Goal: Information Seeking & Learning: Learn about a topic

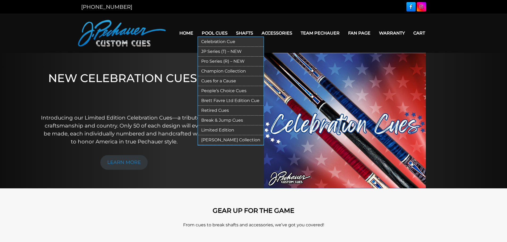
click at [219, 61] on link "Pro Series (R) – NEW" at bounding box center [230, 62] width 65 height 10
click at [220, 90] on link "People’s Choice Cues" at bounding box center [230, 91] width 65 height 10
click at [221, 110] on link "Retired Cues" at bounding box center [230, 111] width 65 height 10
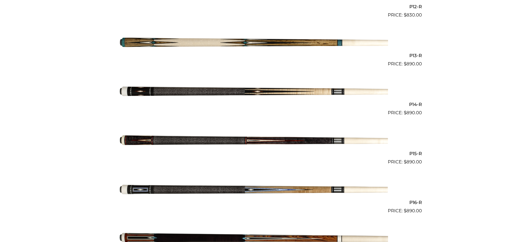
scroll to position [739, 0]
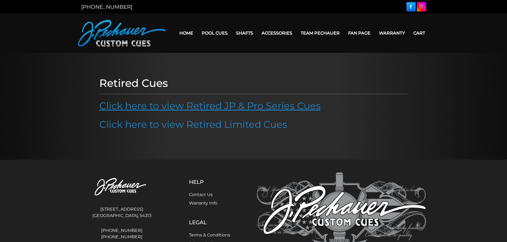
click at [212, 106] on link "Click here to view Retired JP & Pro Series Cues" at bounding box center [209, 106] width 221 height 12
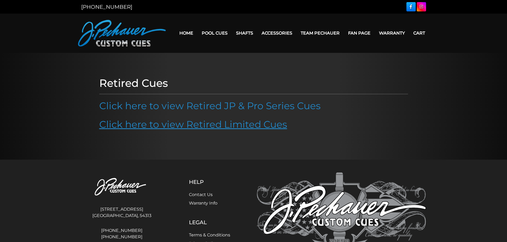
click at [201, 125] on link "Click here to view Retired Limited Cues" at bounding box center [193, 125] width 188 height 12
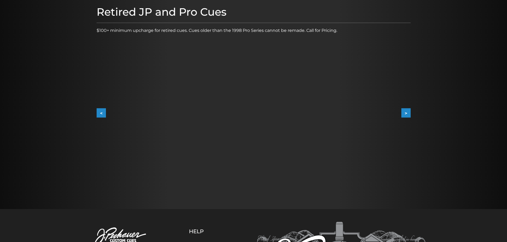
scroll to position [87, 0]
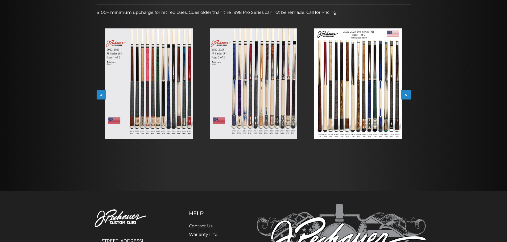
click at [343, 96] on img at bounding box center [358, 83] width 88 height 110
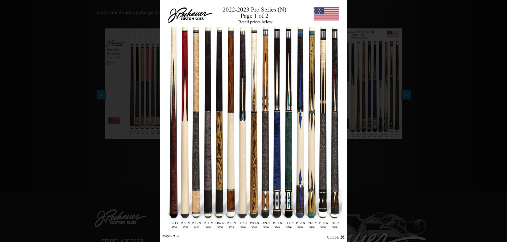
click at [333, 238] on div at bounding box center [336, 238] width 18 height 6
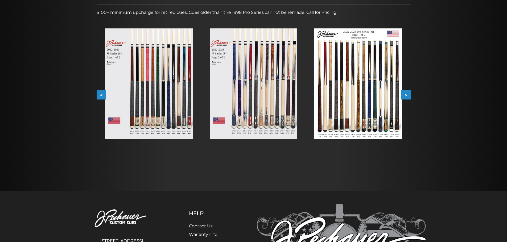
click at [260, 105] on img at bounding box center [254, 83] width 88 height 110
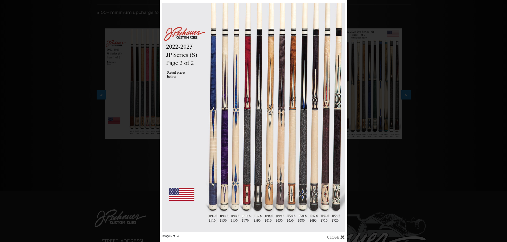
click at [336, 238] on div at bounding box center [336, 238] width 18 height 6
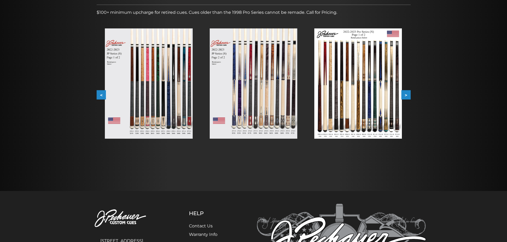
click at [154, 96] on img at bounding box center [149, 83] width 88 height 110
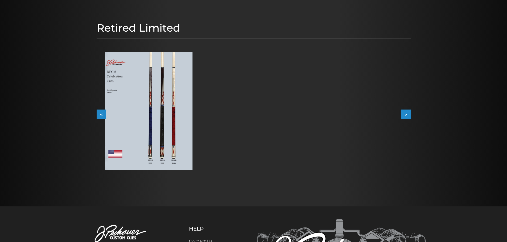
scroll to position [53, 0]
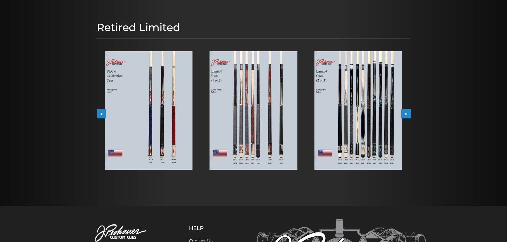
click at [156, 125] on img at bounding box center [149, 110] width 88 height 119
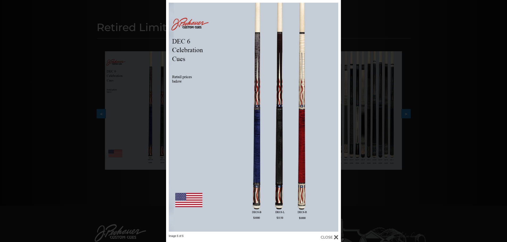
click at [331, 237] on div at bounding box center [330, 238] width 18 height 6
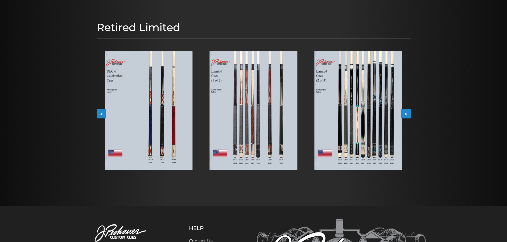
click at [268, 139] on img at bounding box center [254, 110] width 88 height 119
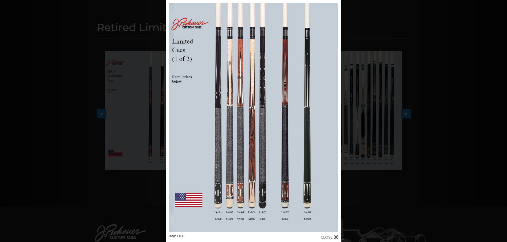
click at [328, 237] on div at bounding box center [330, 238] width 18 height 6
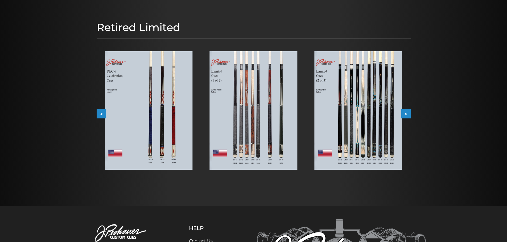
click at [355, 129] on img at bounding box center [358, 110] width 88 height 119
